Goal: Information Seeking & Learning: Learn about a topic

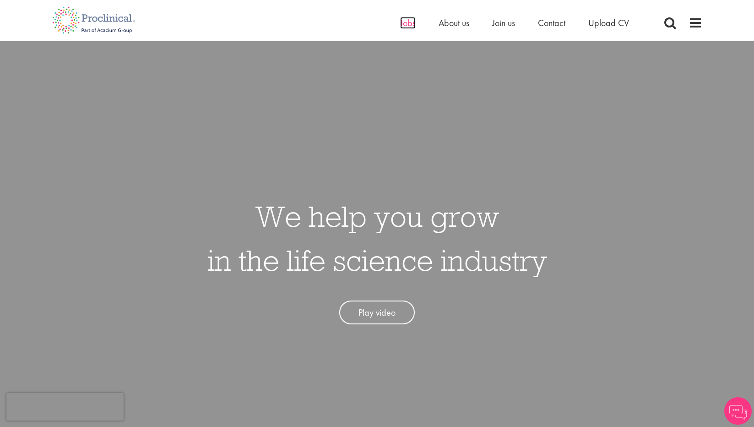
click at [409, 25] on span "Jobs" at bounding box center [408, 23] width 16 height 12
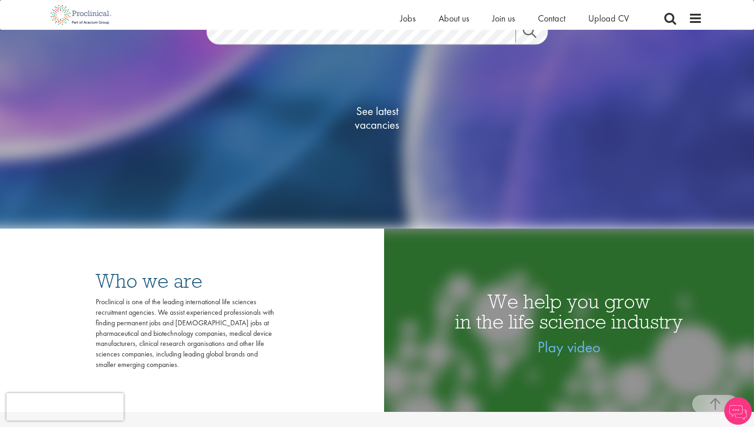
scroll to position [192, 0]
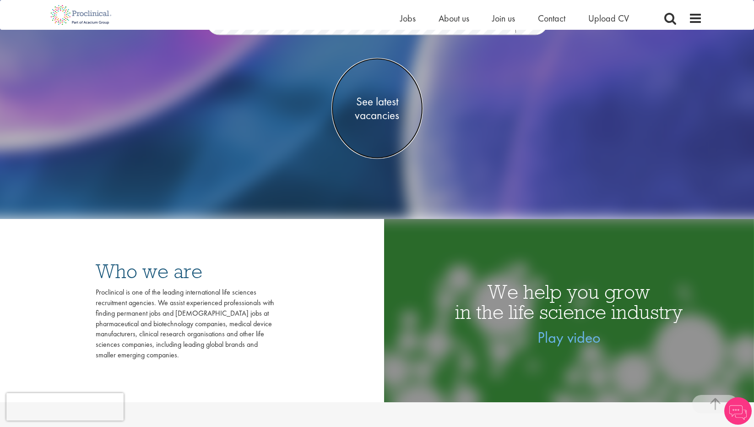
click at [370, 122] on span "See latest vacancies" at bounding box center [378, 107] width 92 height 27
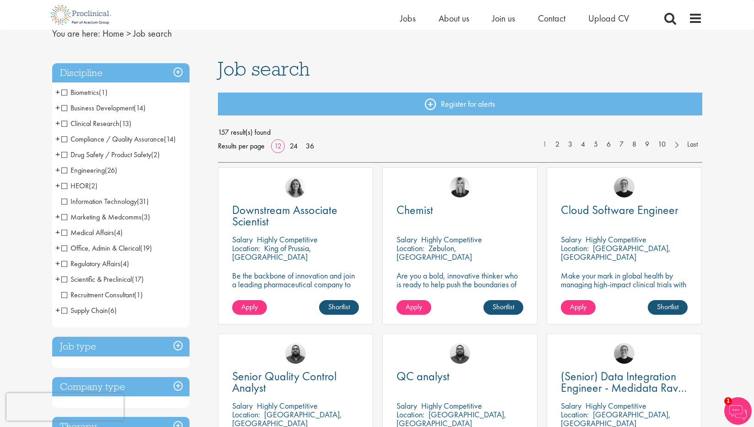
scroll to position [43, 0]
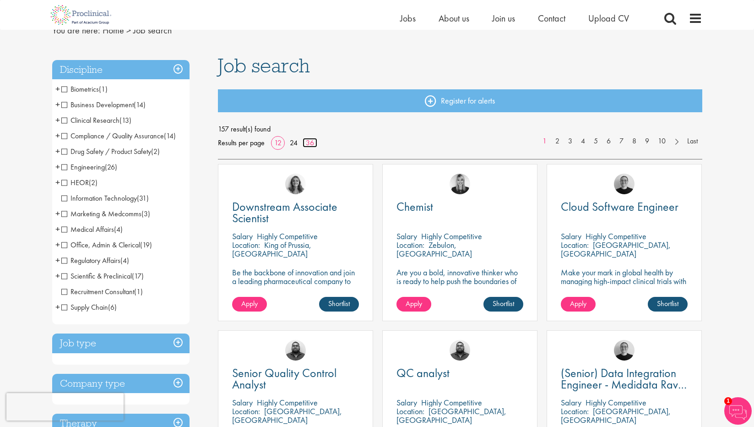
click at [305, 144] on link "36" at bounding box center [310, 143] width 15 height 10
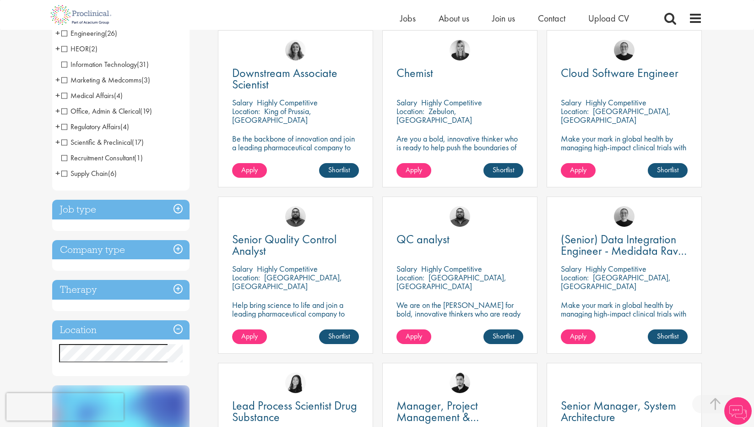
scroll to position [177, 0]
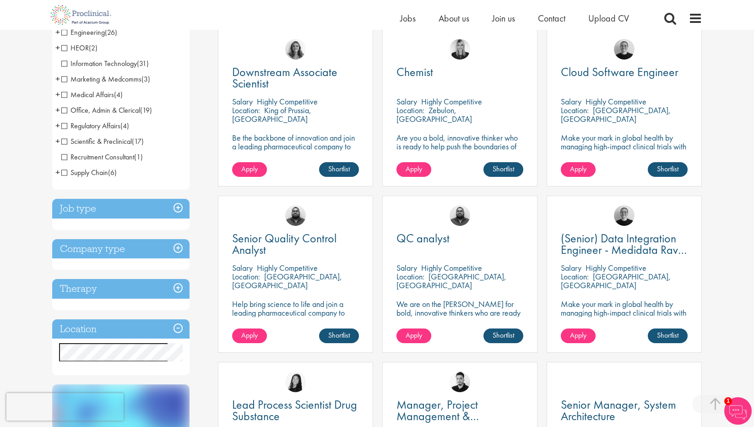
click at [180, 251] on h3 "Company type" at bounding box center [120, 249] width 137 height 20
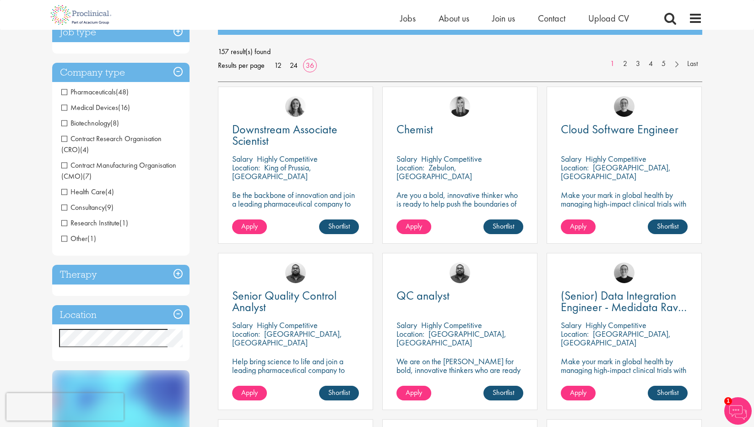
scroll to position [119, 0]
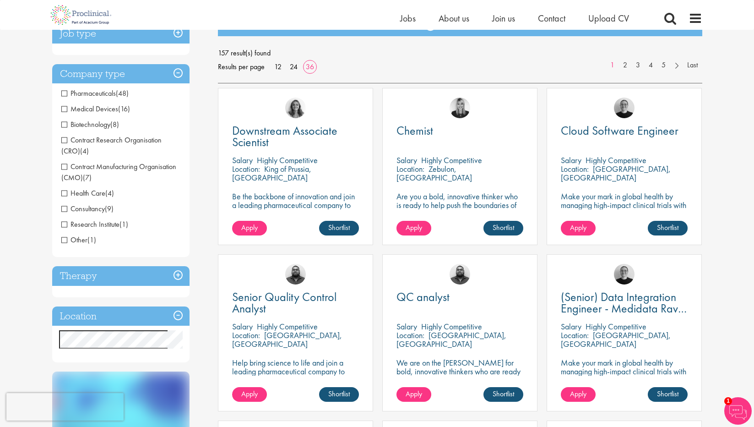
click at [65, 95] on span "Pharmaceuticals" at bounding box center [88, 93] width 55 height 10
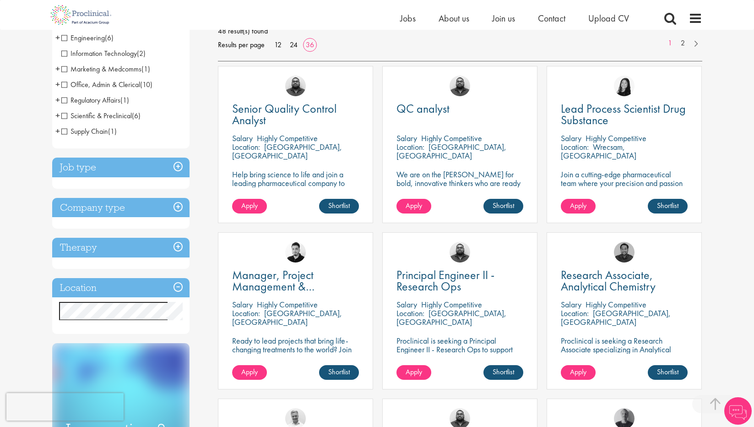
scroll to position [143, 0]
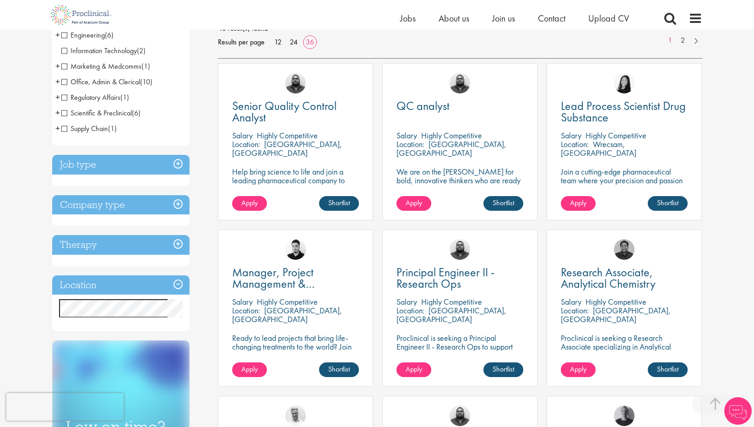
click at [175, 206] on h3 "Company type" at bounding box center [120, 205] width 137 height 20
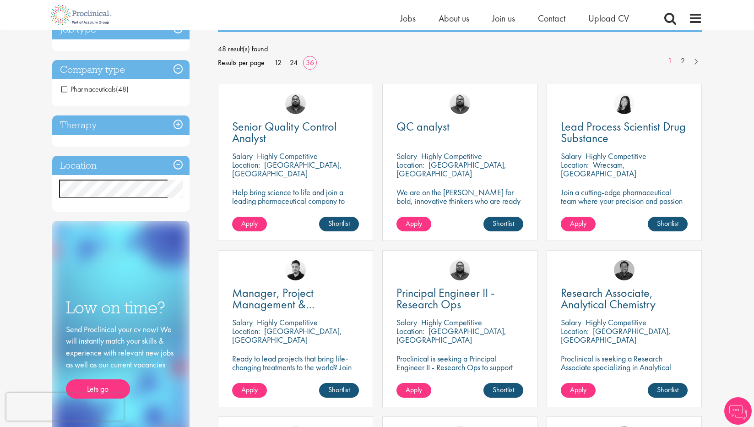
scroll to position [116, 0]
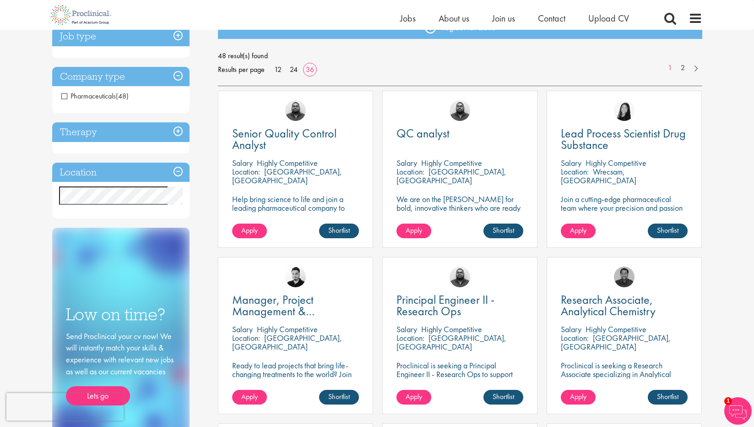
click at [61, 99] on span "Pharmaceuticals" at bounding box center [88, 96] width 55 height 10
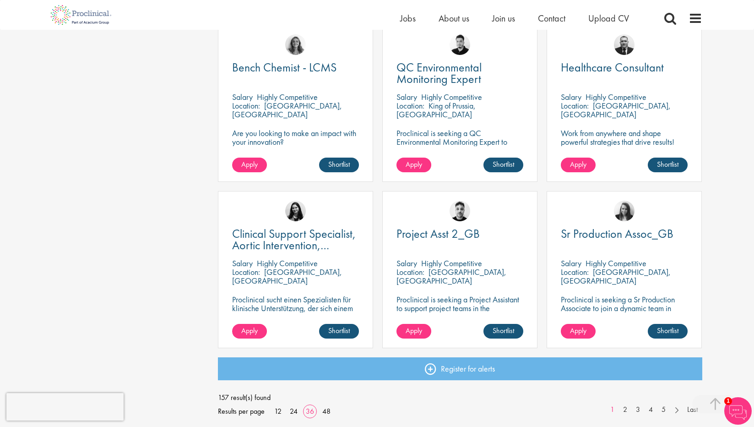
scroll to position [1889, 0]
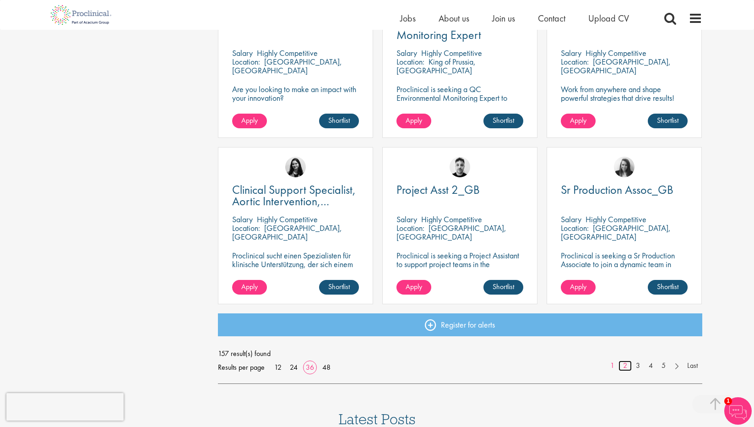
click at [626, 365] on link "2" at bounding box center [625, 366] width 13 height 11
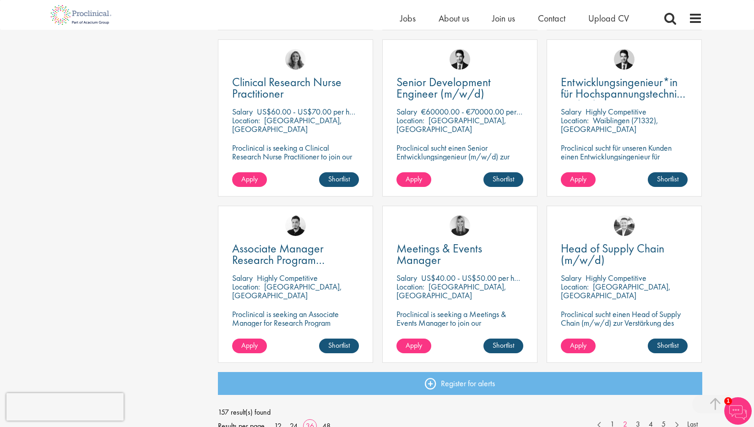
scroll to position [1902, 0]
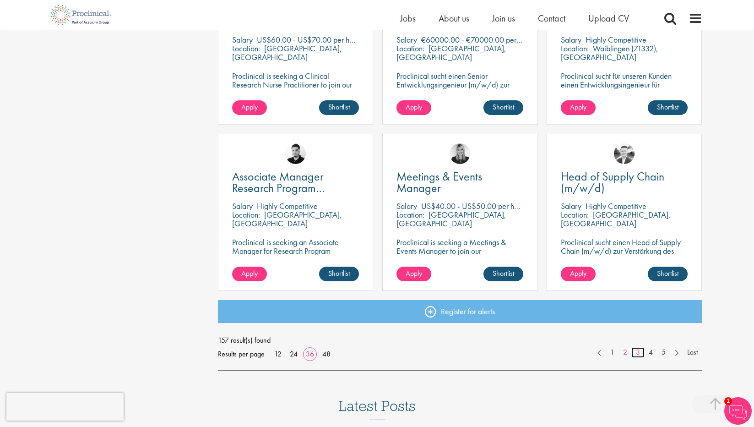
click at [639, 354] on link "3" at bounding box center [638, 352] width 13 height 11
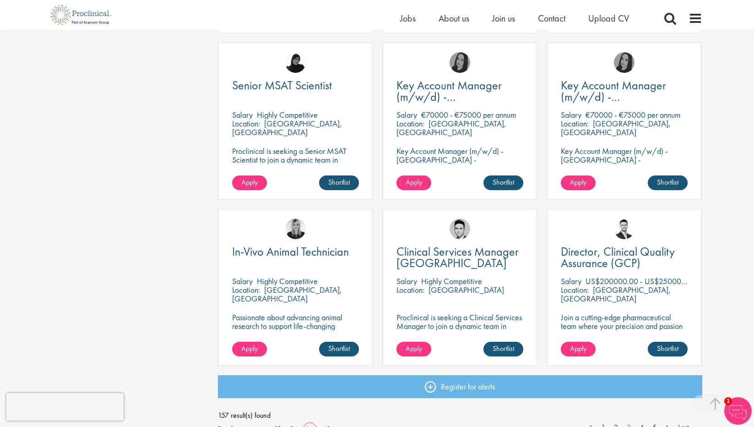
scroll to position [1874, 0]
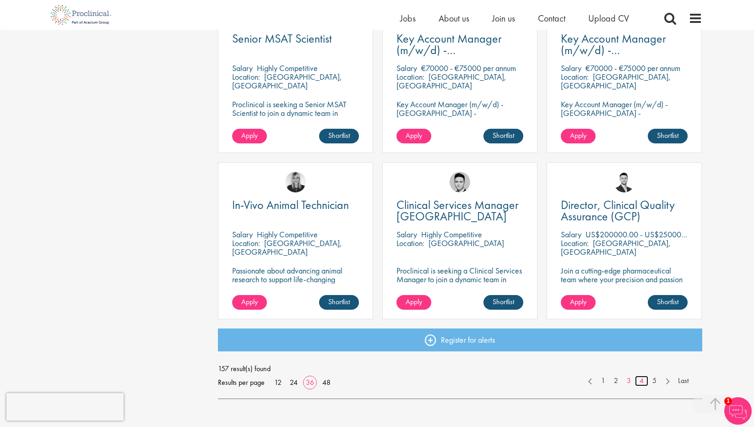
click at [637, 382] on link "4" at bounding box center [641, 381] width 13 height 11
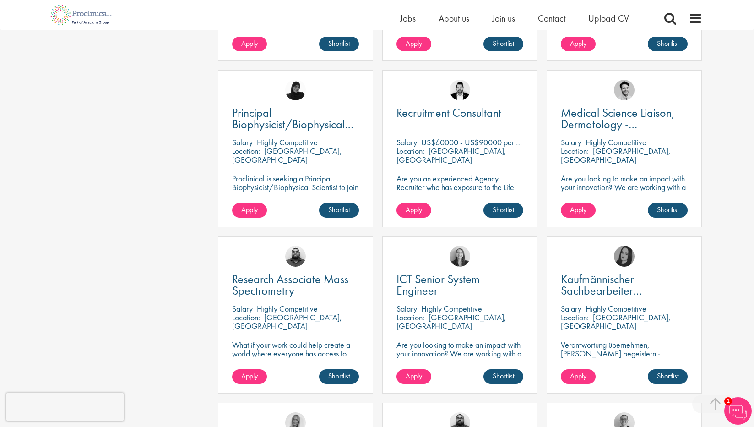
scroll to position [1133, 0]
